Goal: Task Accomplishment & Management: Manage account settings

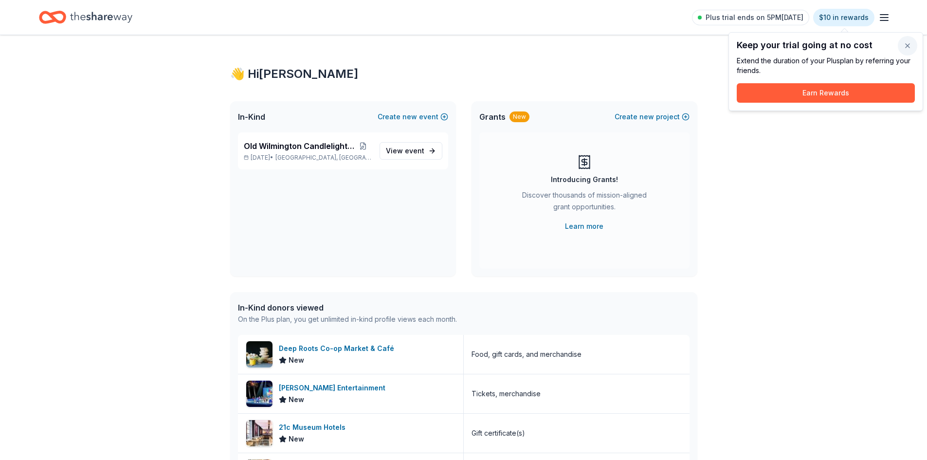
click at [911, 43] on button "button" at bounding box center [907, 45] width 19 height 19
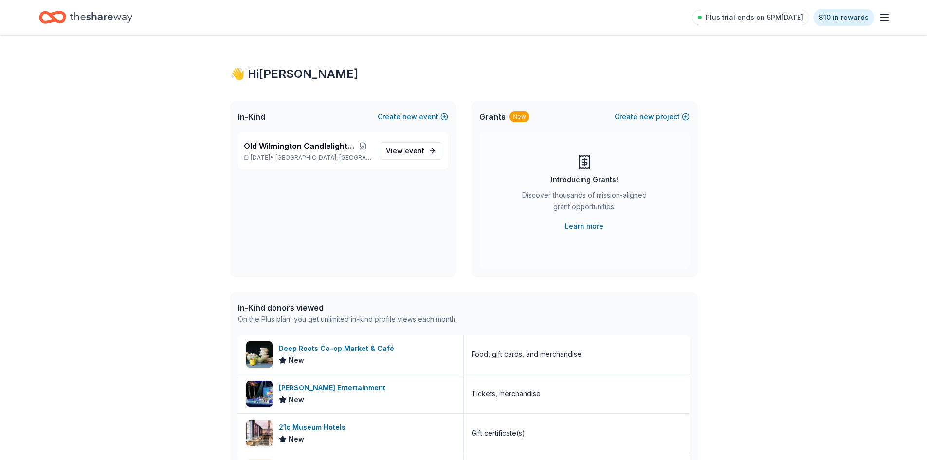
click at [883, 20] on line "button" at bounding box center [884, 20] width 8 height 0
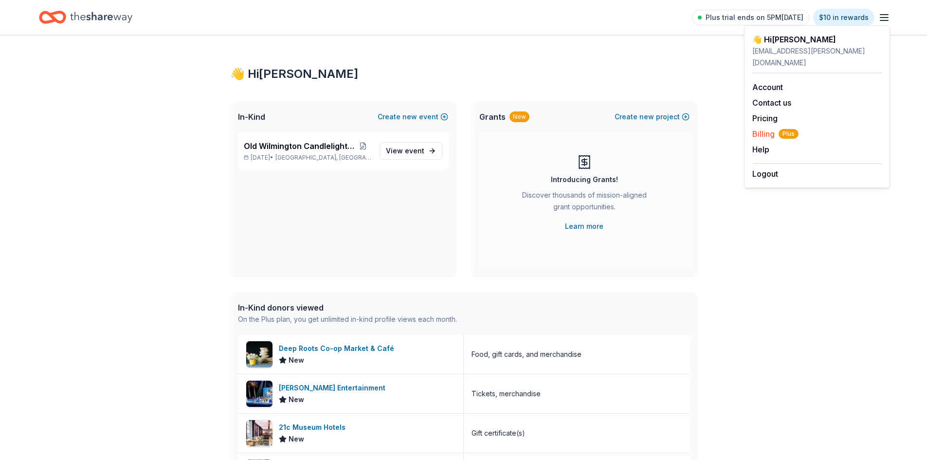
click at [766, 128] on span "Billing Plus" at bounding box center [775, 134] width 46 height 12
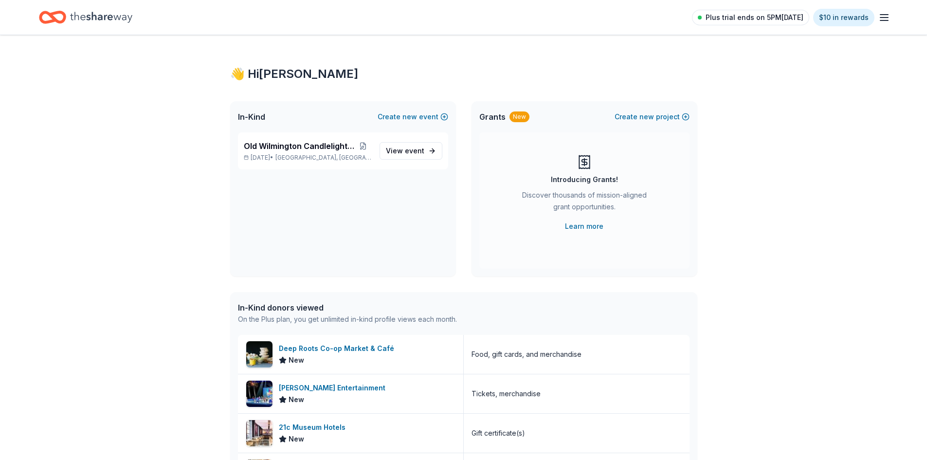
click at [747, 18] on span "Plus trial ends on 5PM[DATE]" at bounding box center [754, 18] width 98 height 12
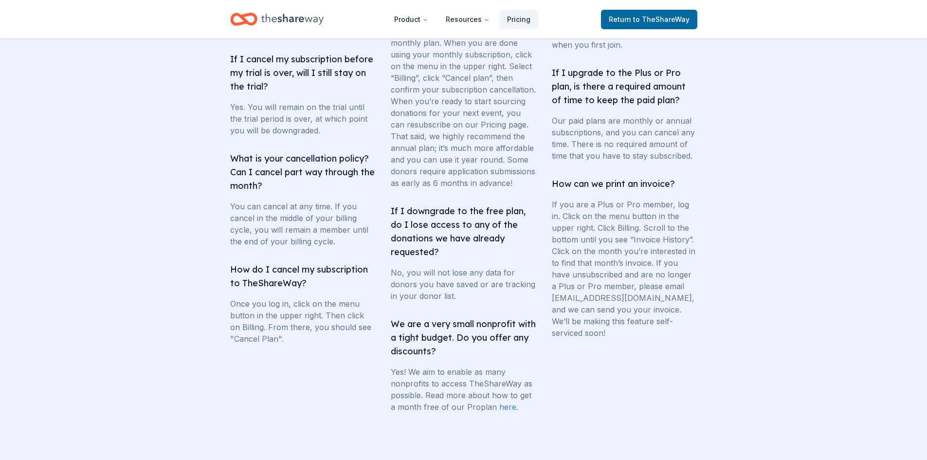
scroll to position [1849, 0]
